Goal: Entertainment & Leisure: Consume media (video, audio)

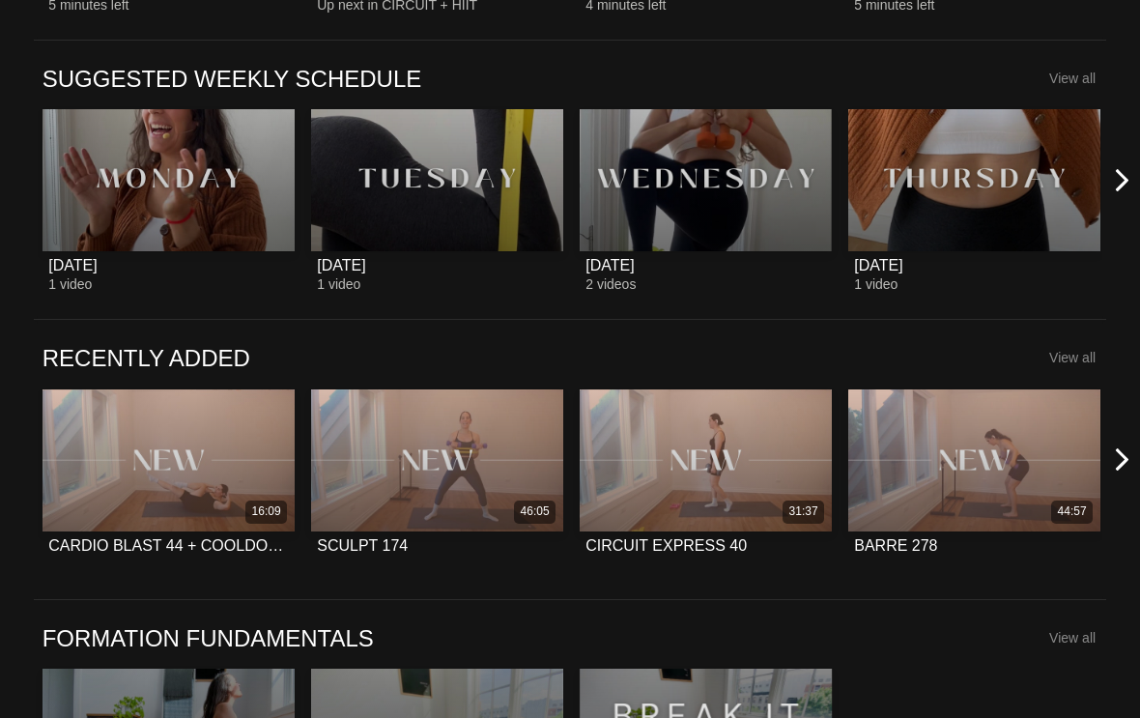
scroll to position [732, 0]
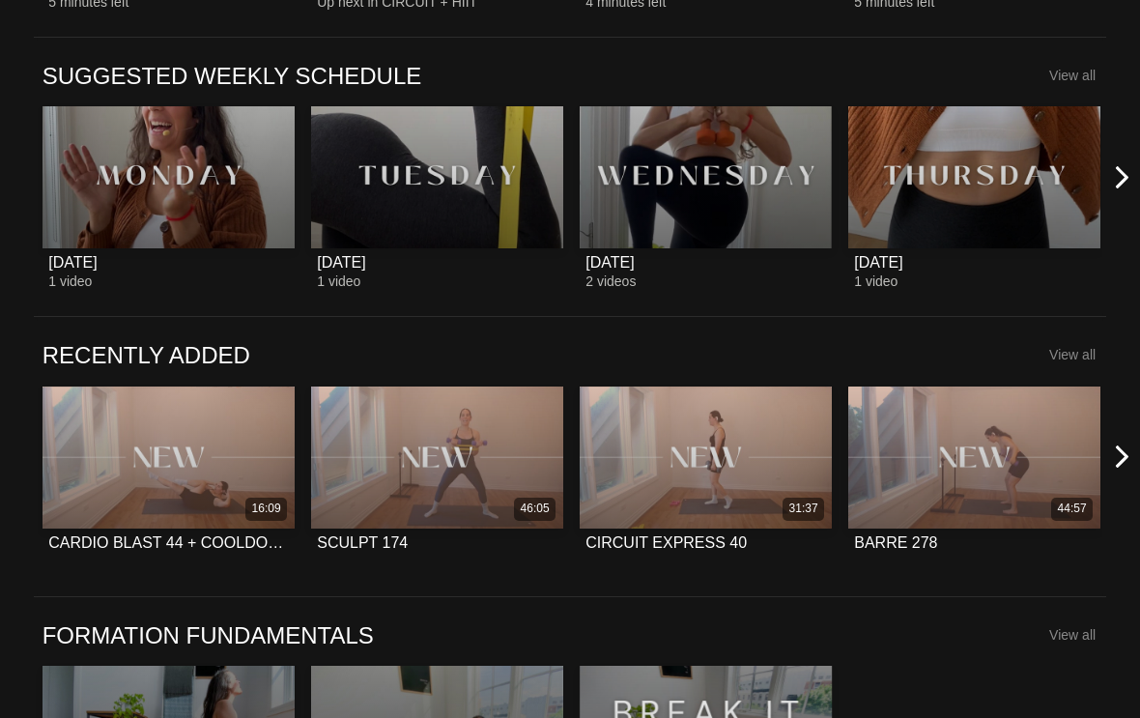
click at [1139, 446] on button at bounding box center [1133, 457] width 62 height 278
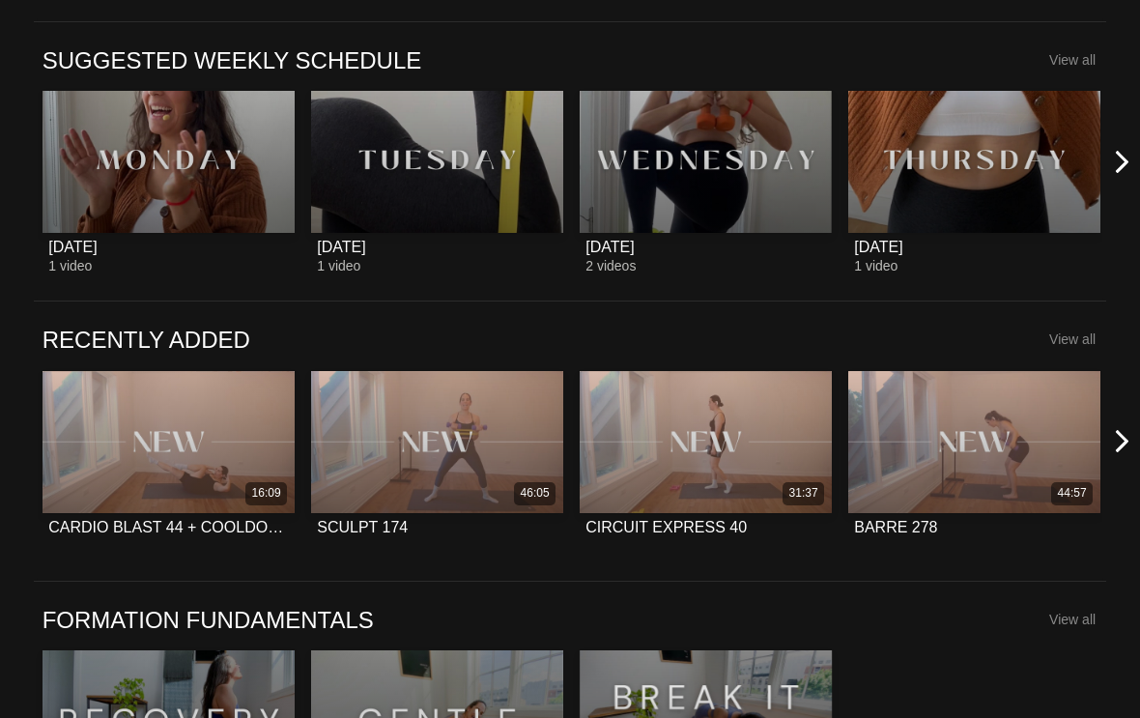
scroll to position [748, 0]
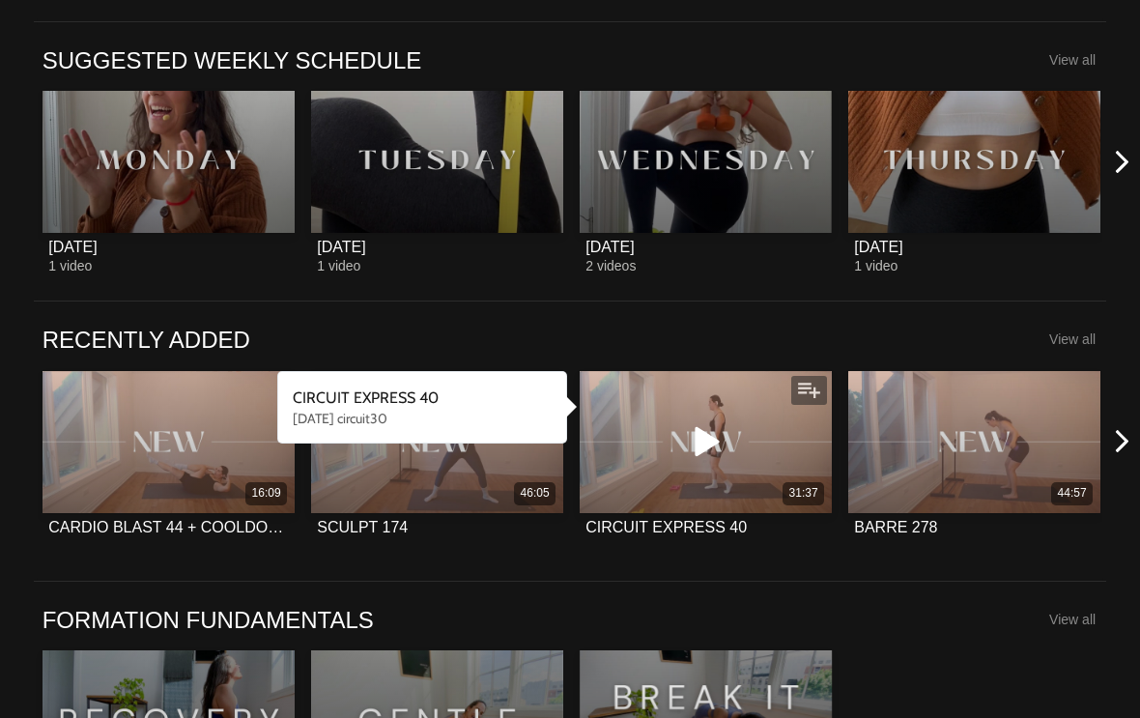
click at [766, 465] on div "31:37" at bounding box center [706, 442] width 252 height 142
